Goal: Information Seeking & Learning: Learn about a topic

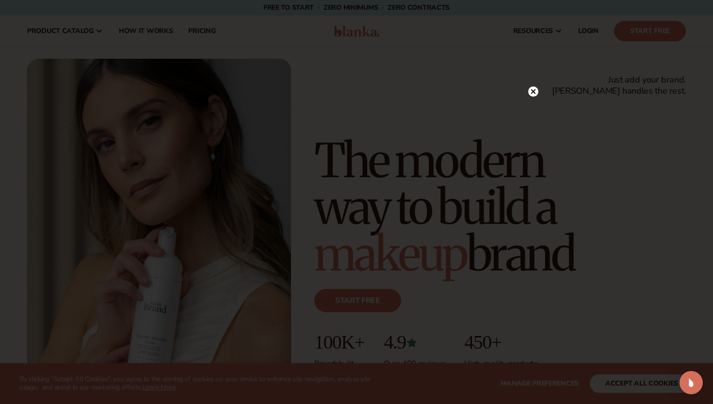
click at [532, 90] on icon at bounding box center [533, 91] width 5 height 5
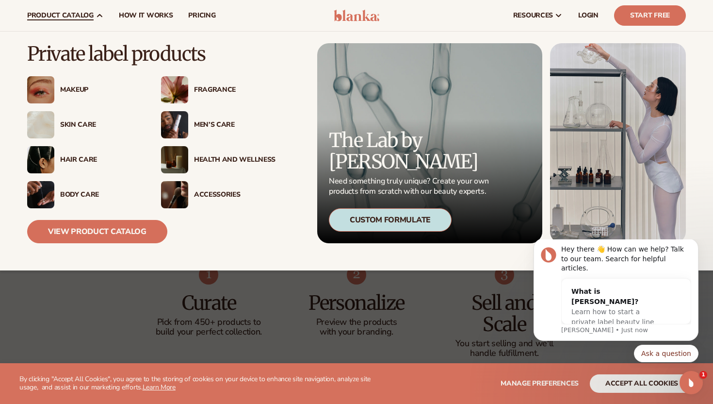
click at [71, 125] on div "Skin Care" at bounding box center [101, 125] width 82 height 8
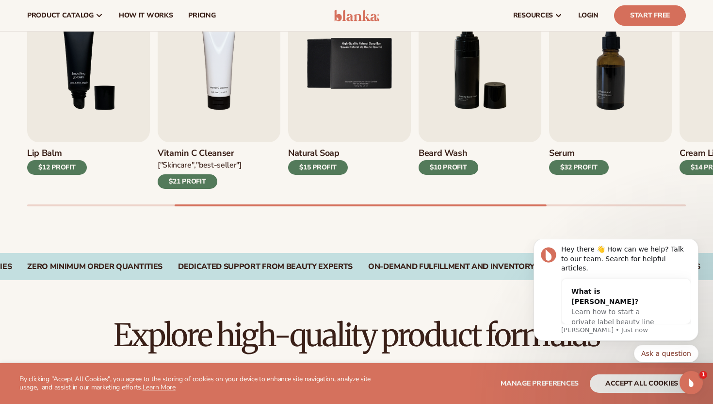
scroll to position [358, 0]
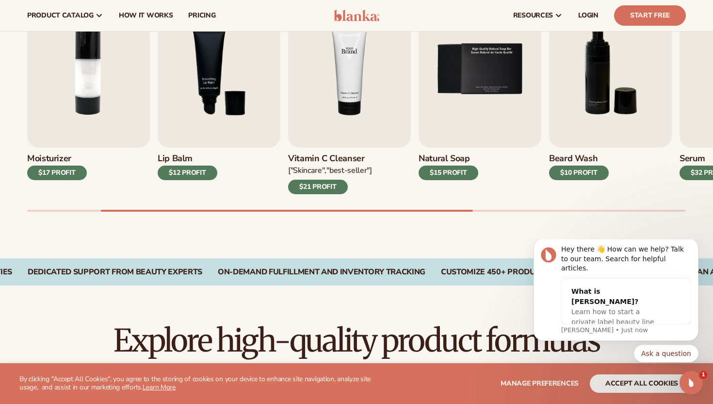
click at [348, 88] on img "4 / 9" at bounding box center [349, 69] width 123 height 157
click at [324, 134] on img "4 / 9" at bounding box center [349, 69] width 123 height 157
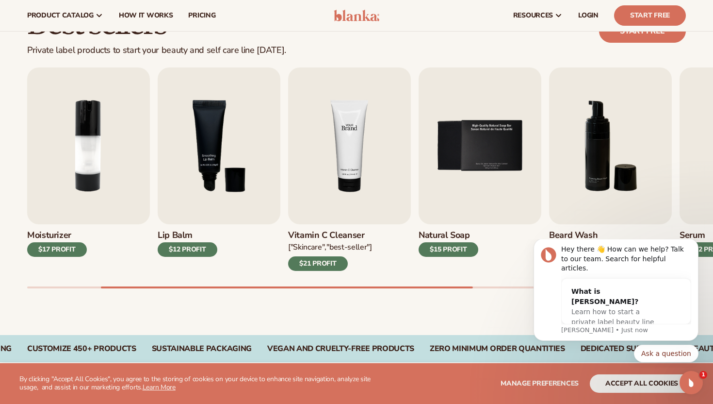
scroll to position [265, 0]
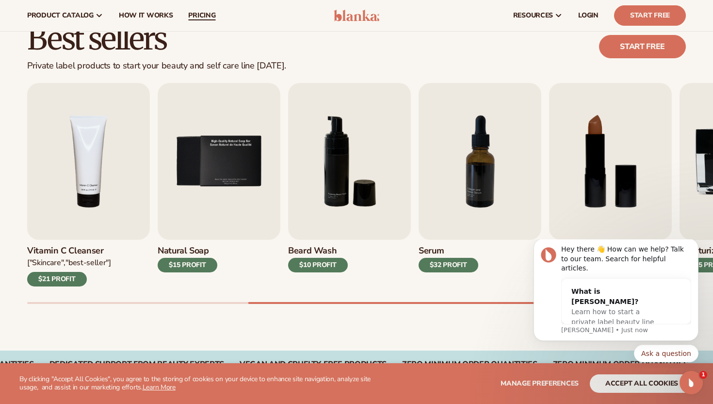
click at [204, 15] on span "pricing" at bounding box center [201, 16] width 27 height 8
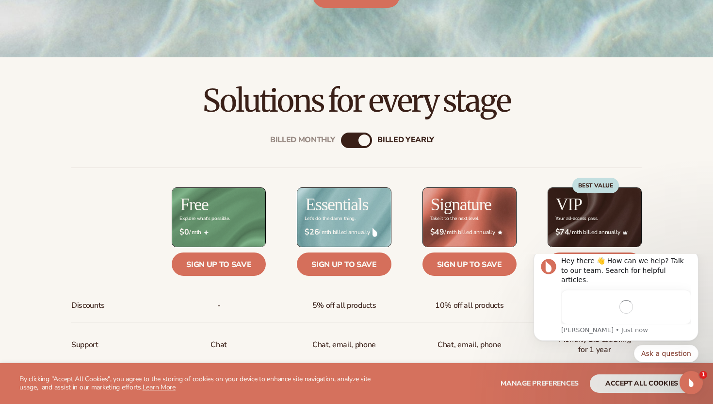
click at [361, 143] on div "billed Yearly" at bounding box center [365, 140] width 12 height 12
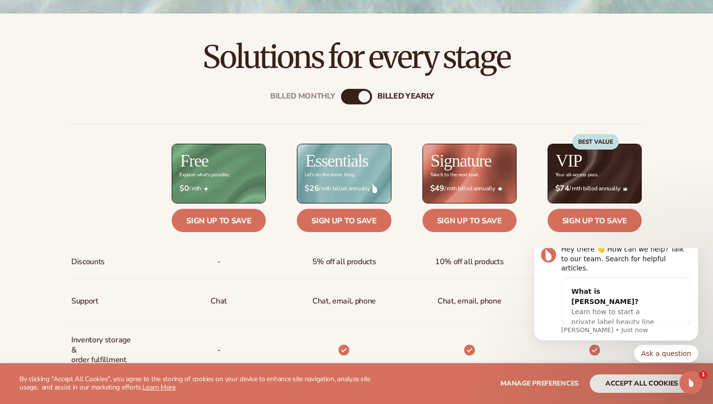
scroll to position [288, 0]
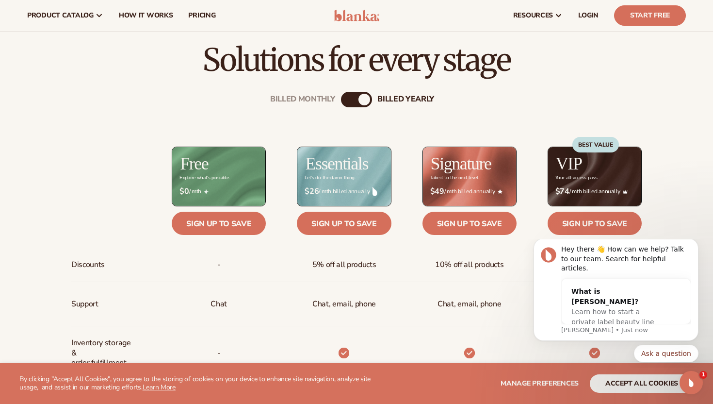
click at [355, 101] on div "Billed Monthly billed Yearly" at bounding box center [356, 100] width 31 height 16
drag, startPoint x: 367, startPoint y: 99, endPoint x: 339, endPoint y: 99, distance: 28.1
click at [339, 99] on div "Billed Monthly billed Yearly Billed Monthly billed Yearly Discounts Support Inv…" at bounding box center [356, 402] width 625 height 653
click at [347, 99] on div "Billed Monthly" at bounding box center [347, 100] width 12 height 12
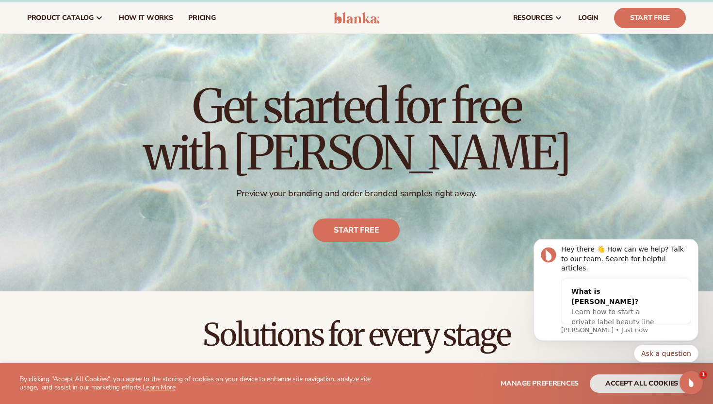
scroll to position [0, 0]
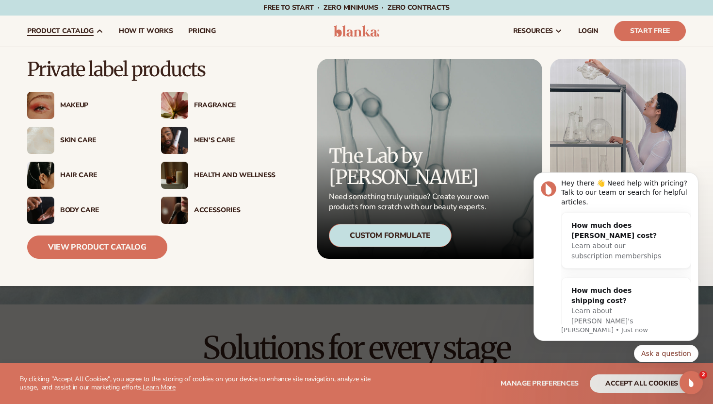
click at [75, 142] on div "Skin Care" at bounding box center [101, 140] width 82 height 8
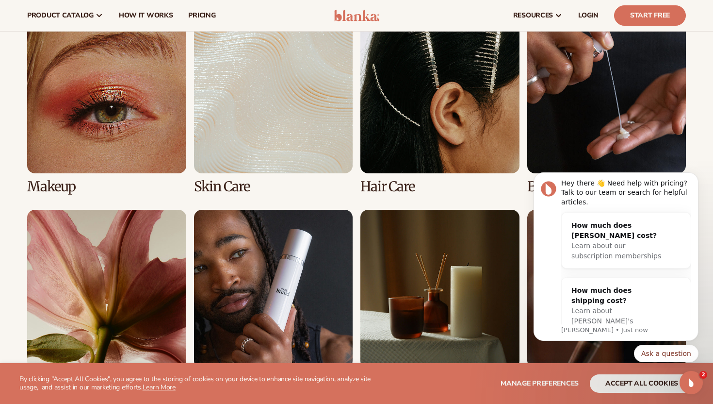
scroll to position [715, 0]
